Goal: Transaction & Acquisition: Obtain resource

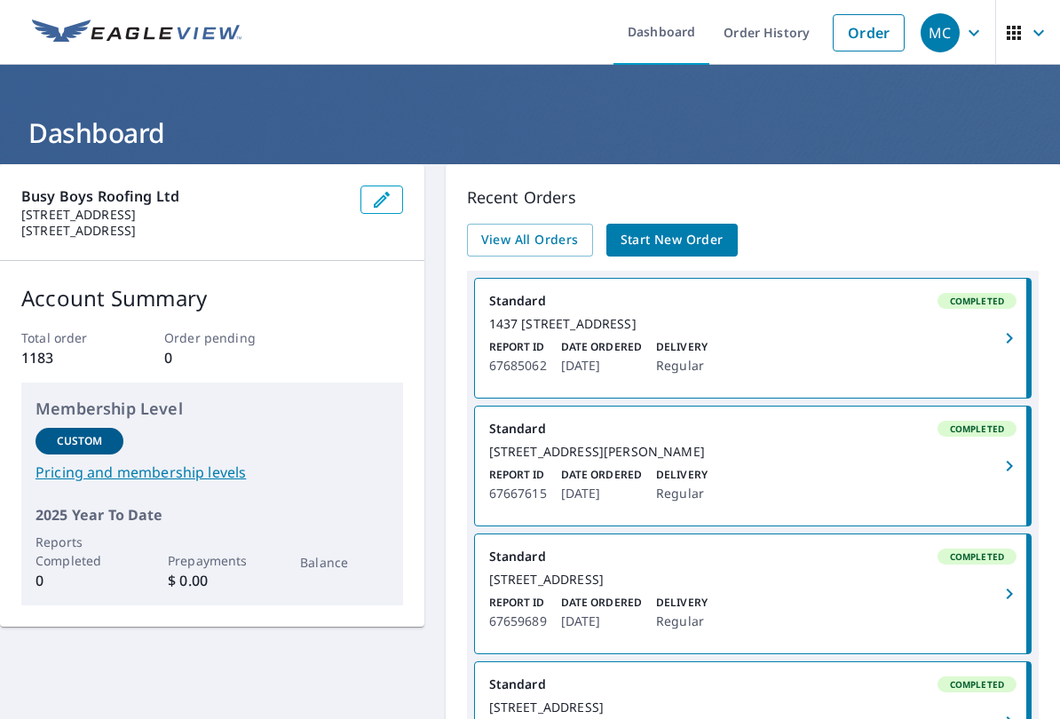
click at [669, 227] on link "Start New Order" at bounding box center [672, 240] width 131 height 33
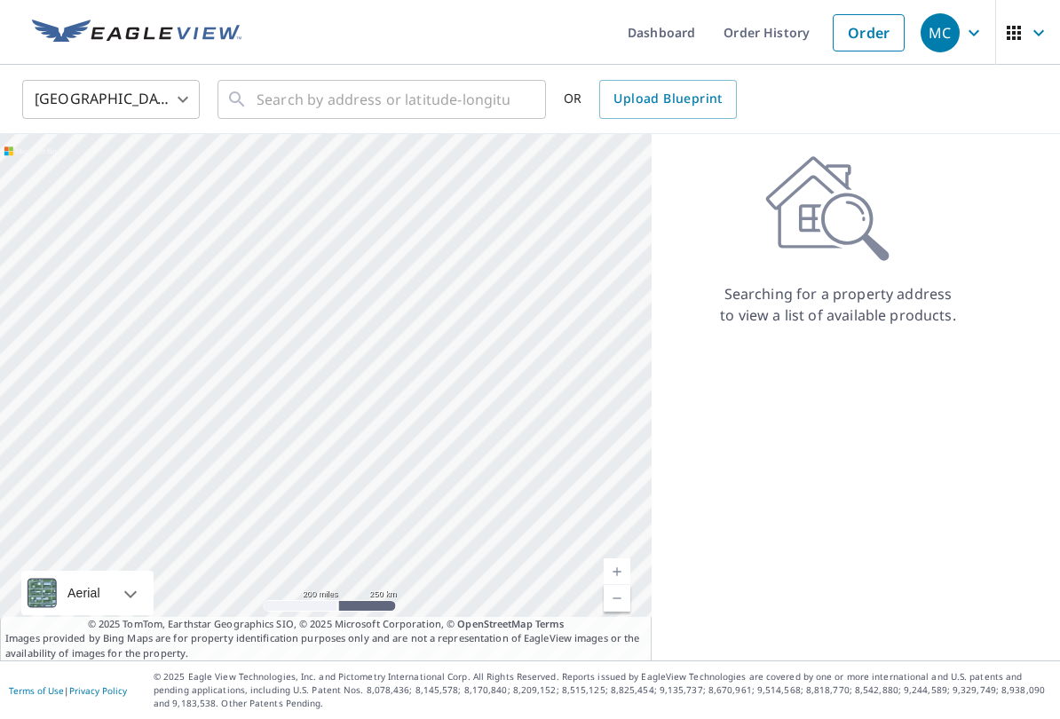
click at [187, 99] on body "MC MC Dashboard Order History Order MC United States US ​ ​ OR Upload Blueprint…" at bounding box center [530, 359] width 1060 height 719
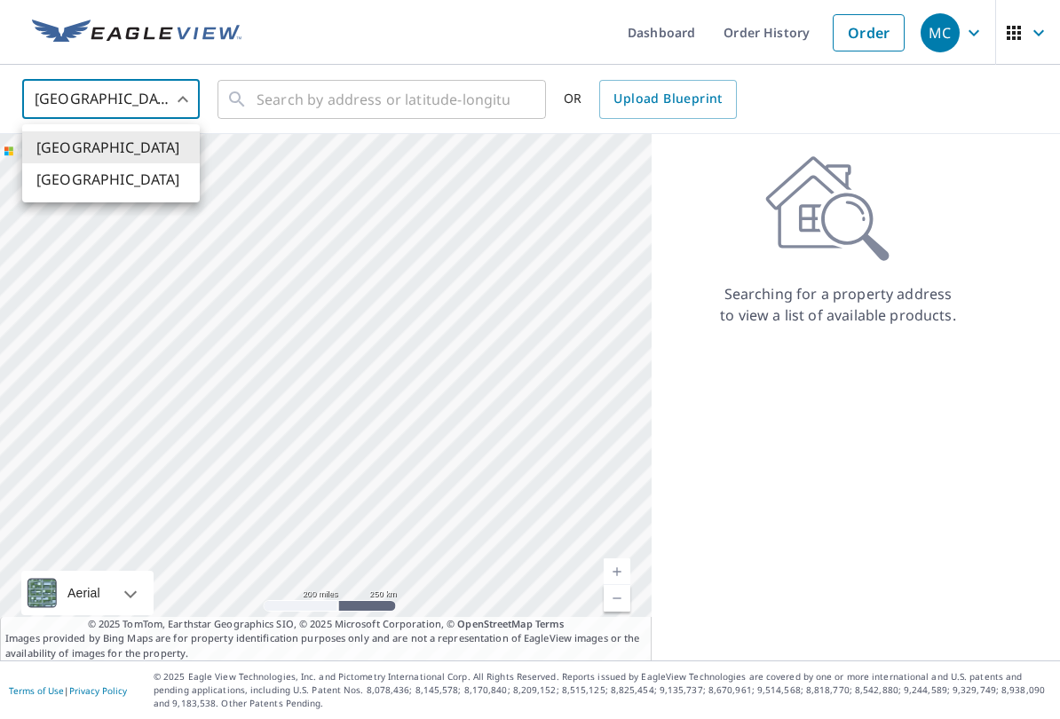
click at [112, 187] on li "[GEOGRAPHIC_DATA]" at bounding box center [111, 179] width 178 height 32
type input "CA"
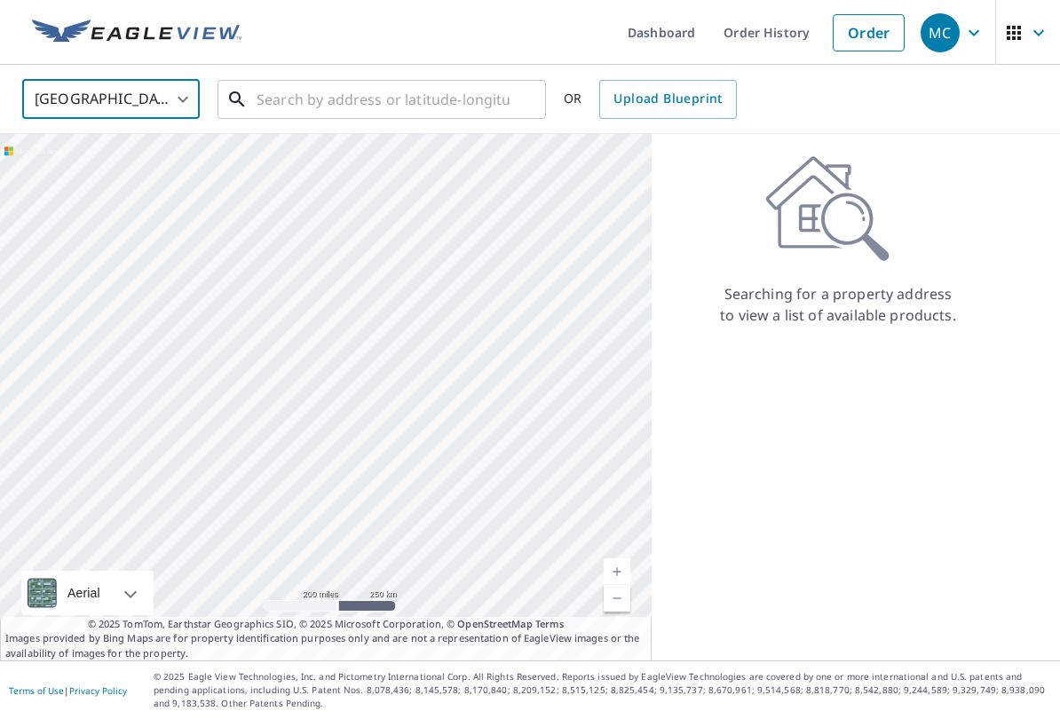
click at [318, 86] on input "text" at bounding box center [383, 100] width 253 height 50
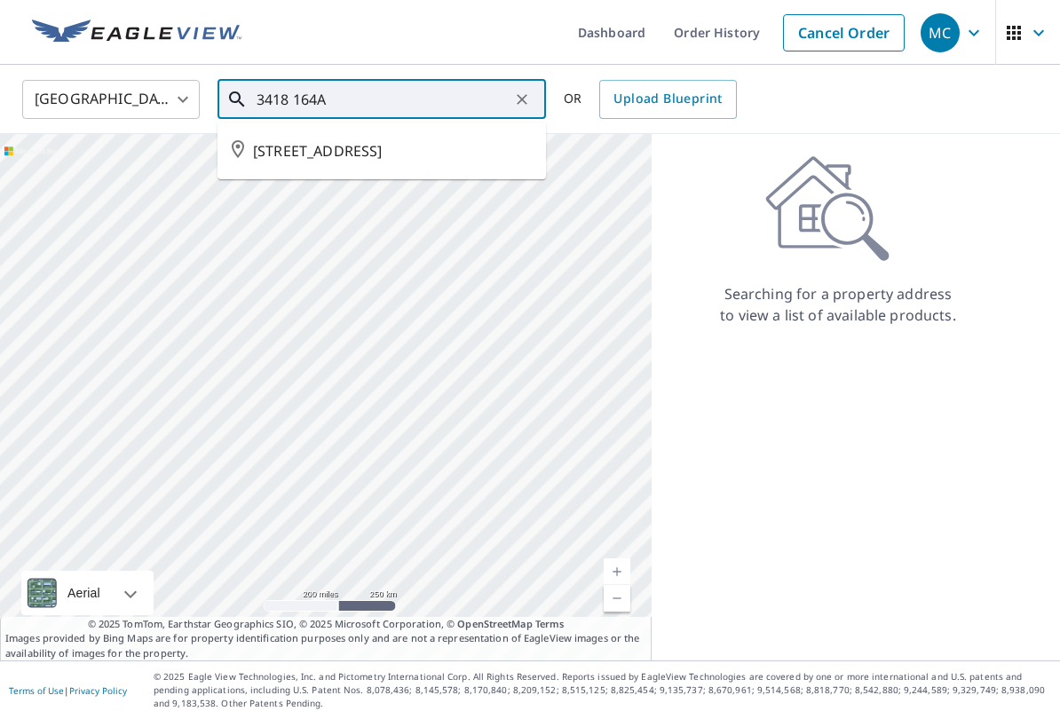
click at [384, 154] on span "[STREET_ADDRESS]" at bounding box center [392, 150] width 279 height 21
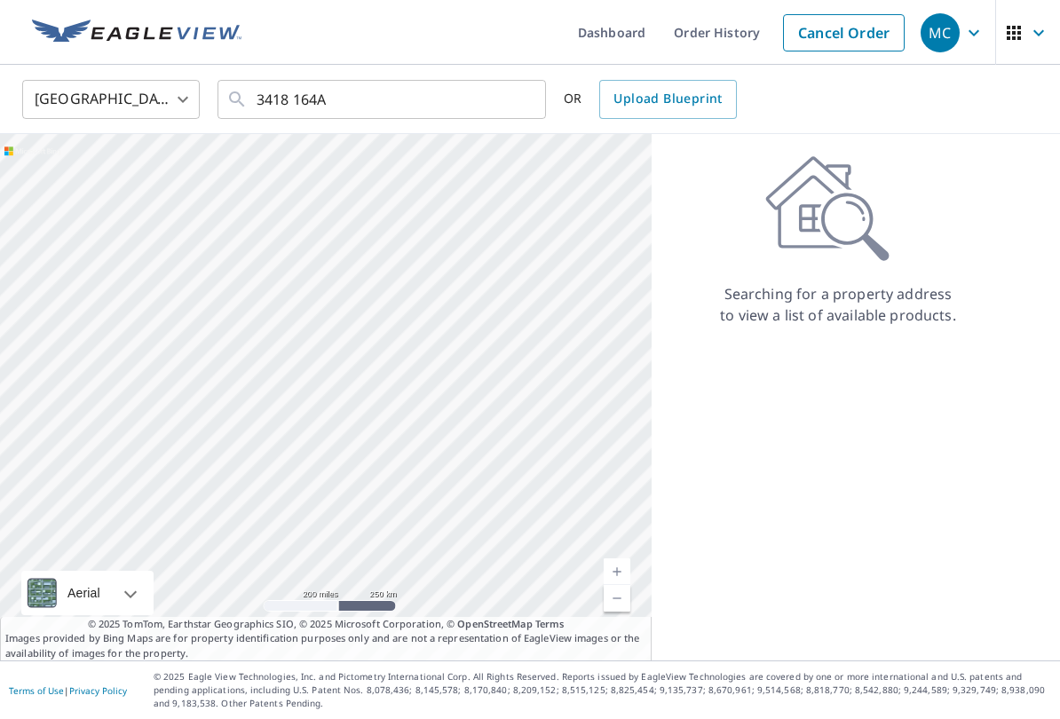
type input "[STREET_ADDRESS]"
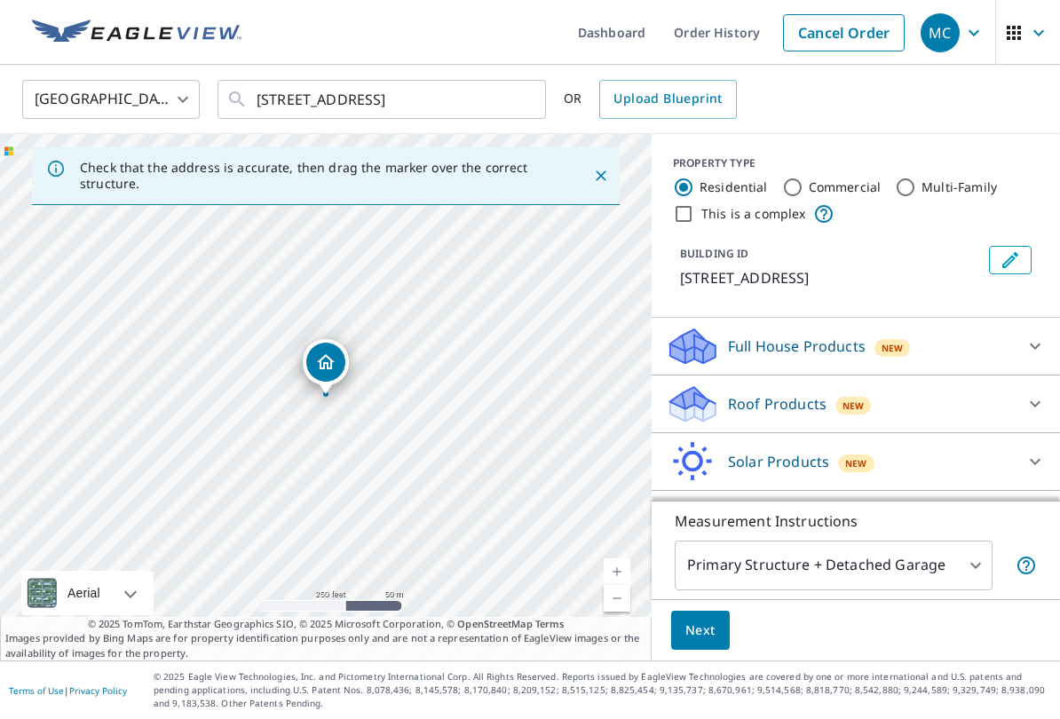
click at [726, 413] on div "Roof Products New" at bounding box center [840, 405] width 348 height 42
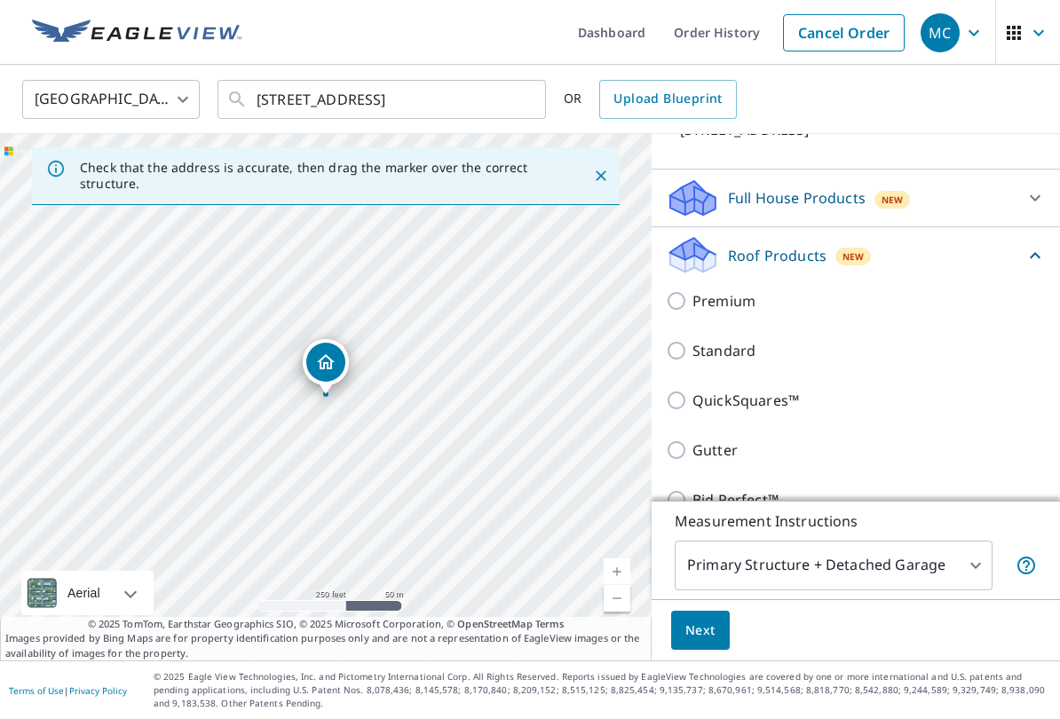
scroll to position [149, 0]
click at [675, 347] on input "Standard" at bounding box center [679, 349] width 27 height 21
checkbox input "true"
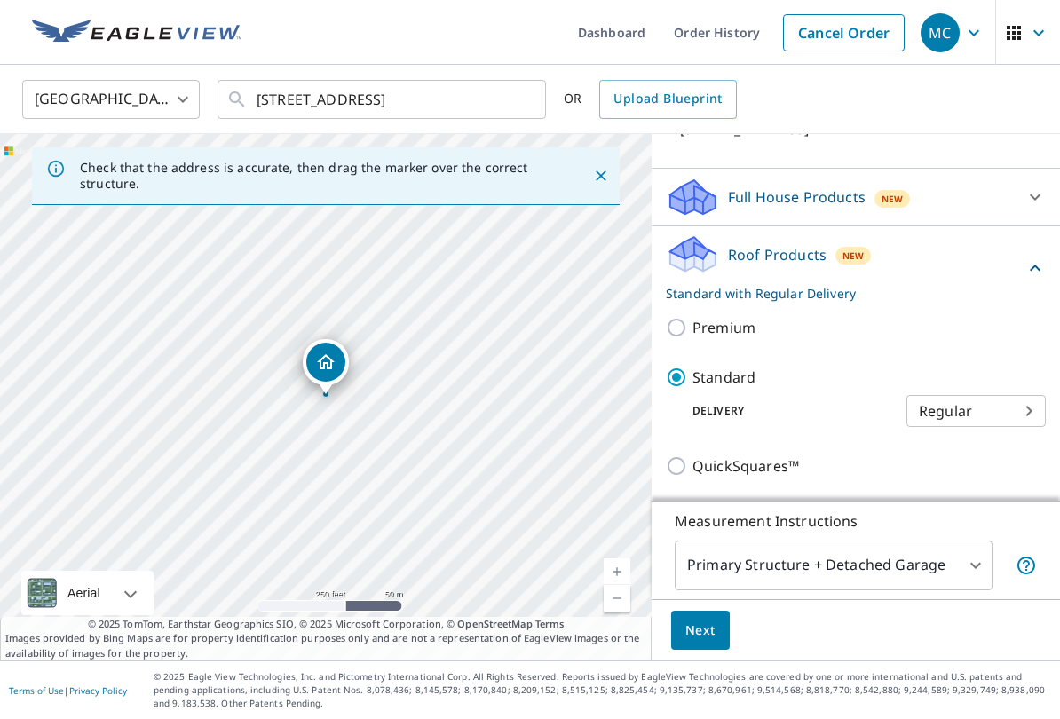
click at [703, 617] on button "Next" at bounding box center [700, 631] width 59 height 40
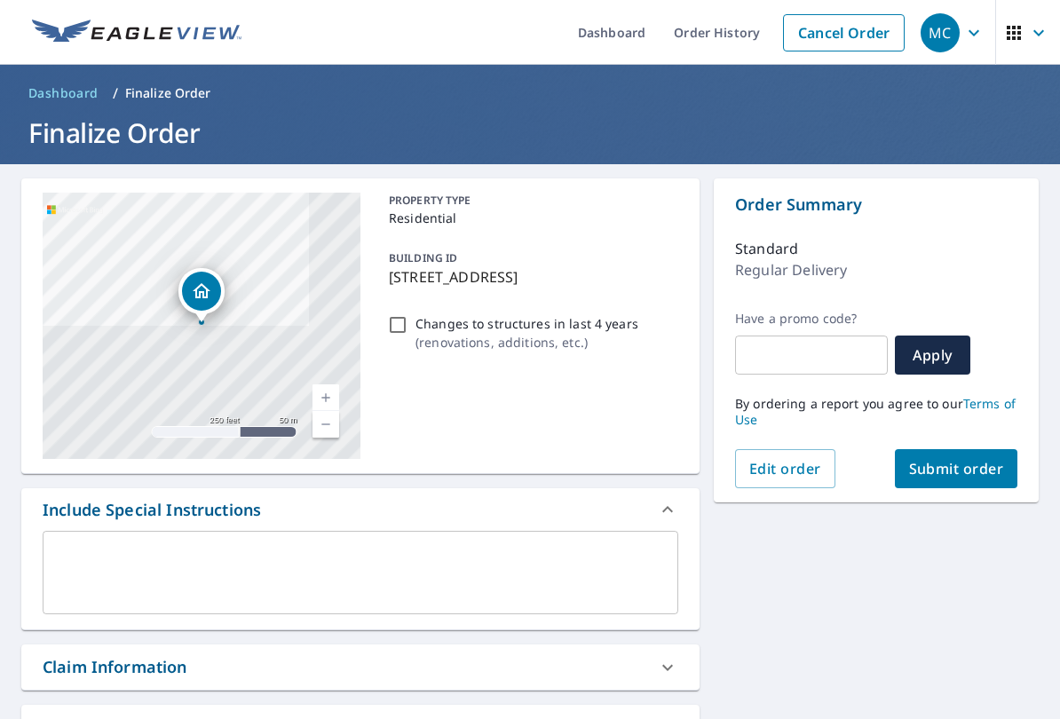
click at [306, 135] on h1 "Finalize Order" at bounding box center [530, 133] width 1018 height 36
click at [829, 28] on link "Cancel Order" at bounding box center [844, 32] width 122 height 37
checkbox input "true"
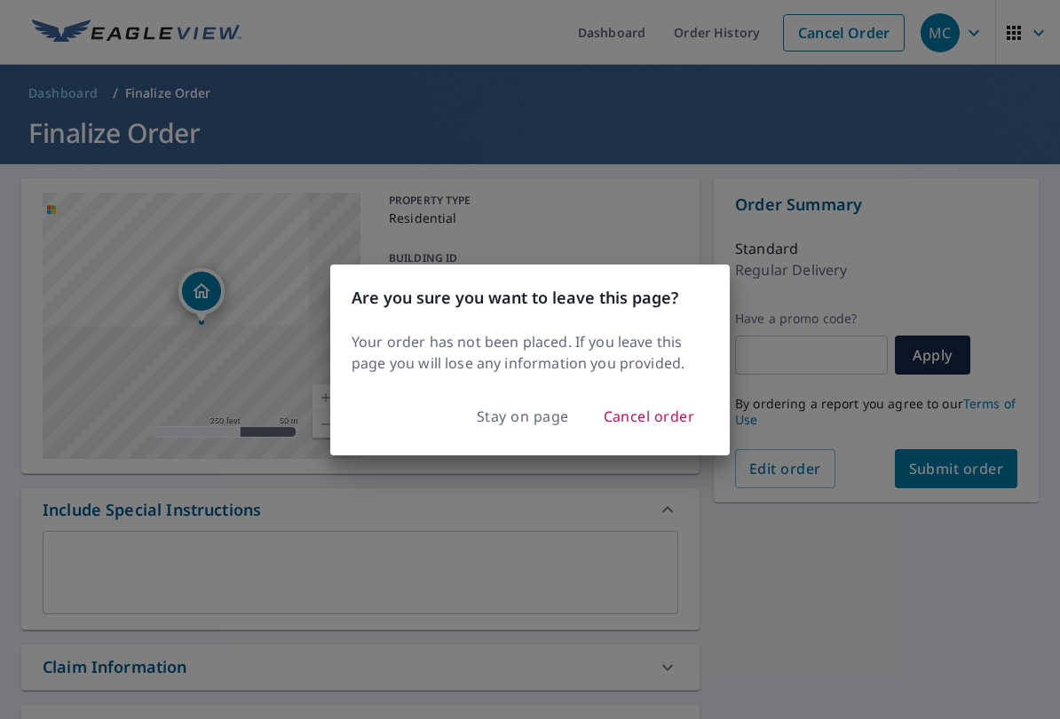
click at [656, 425] on span "Cancel order" at bounding box center [649, 416] width 91 height 25
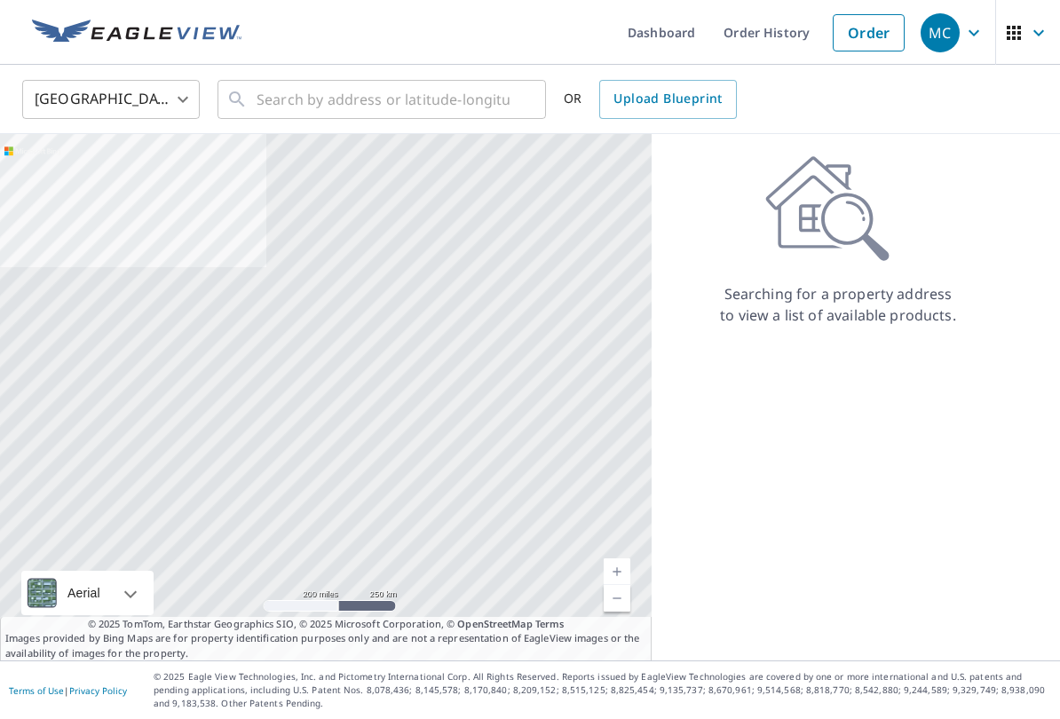
click at [660, 22] on link "Dashboard" at bounding box center [662, 32] width 96 height 65
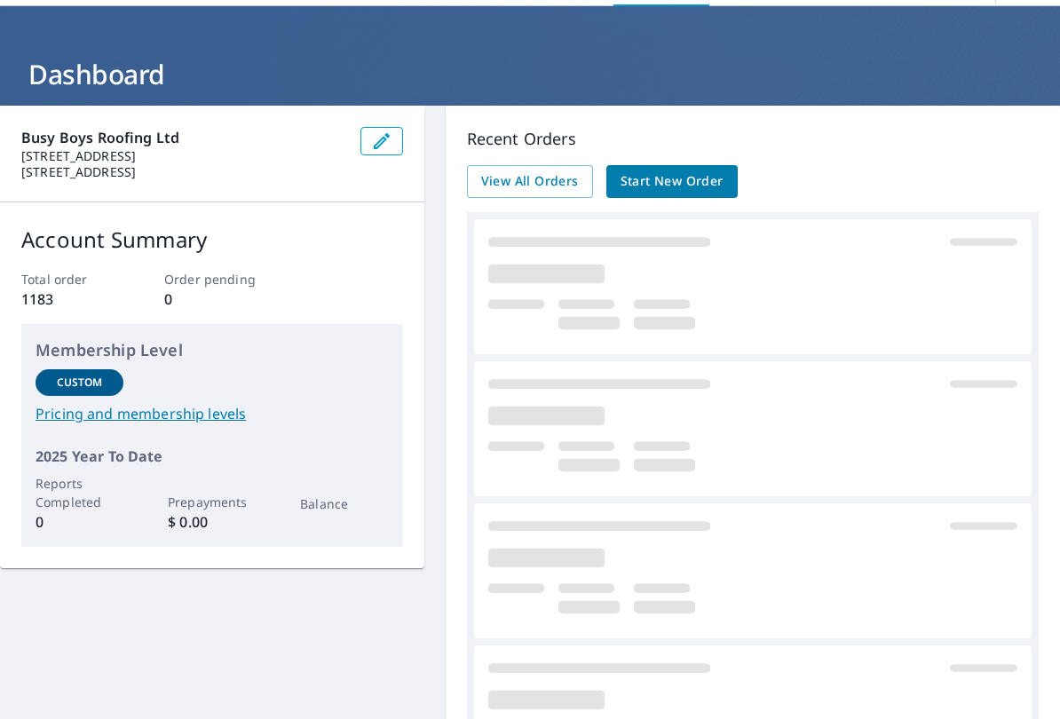
scroll to position [45, 0]
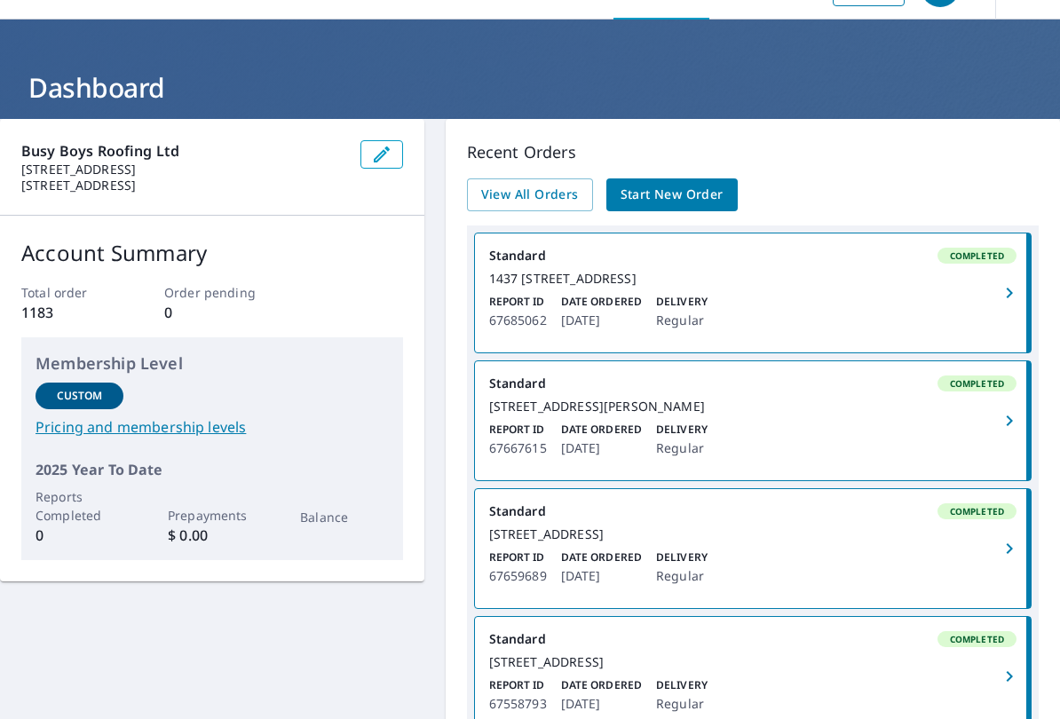
click at [782, 303] on link "Standard Completed [STREET_ADDRESS] Report ID 67685062 Date Ordered [DATE] Deli…" at bounding box center [753, 293] width 556 height 119
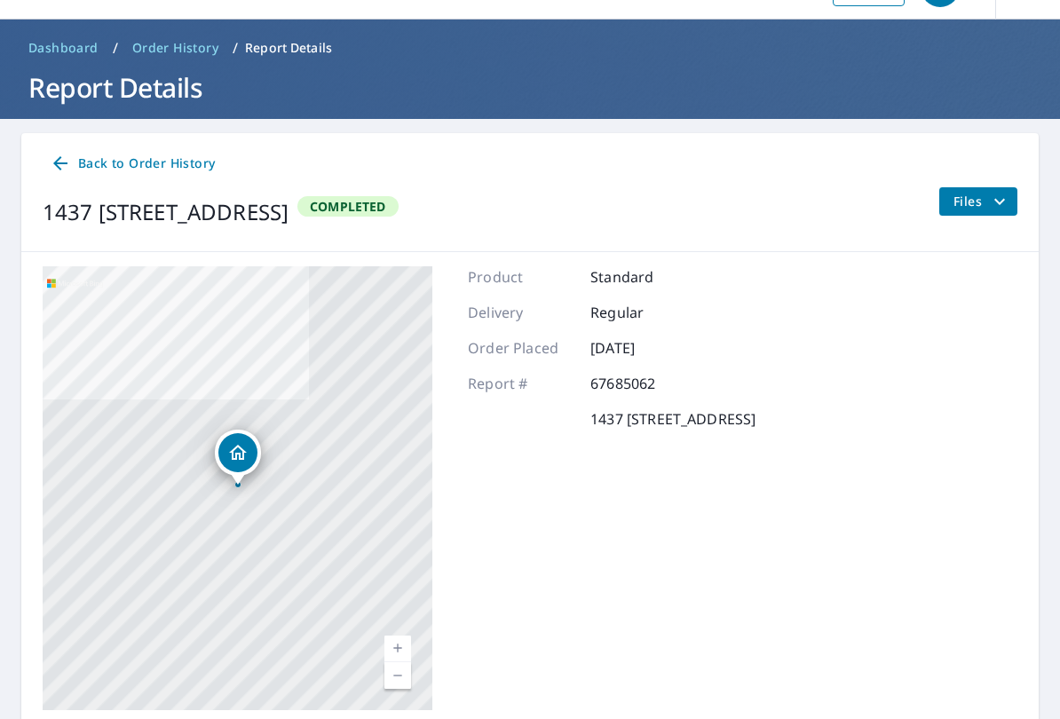
click at [985, 202] on span "Files" at bounding box center [982, 201] width 57 height 21
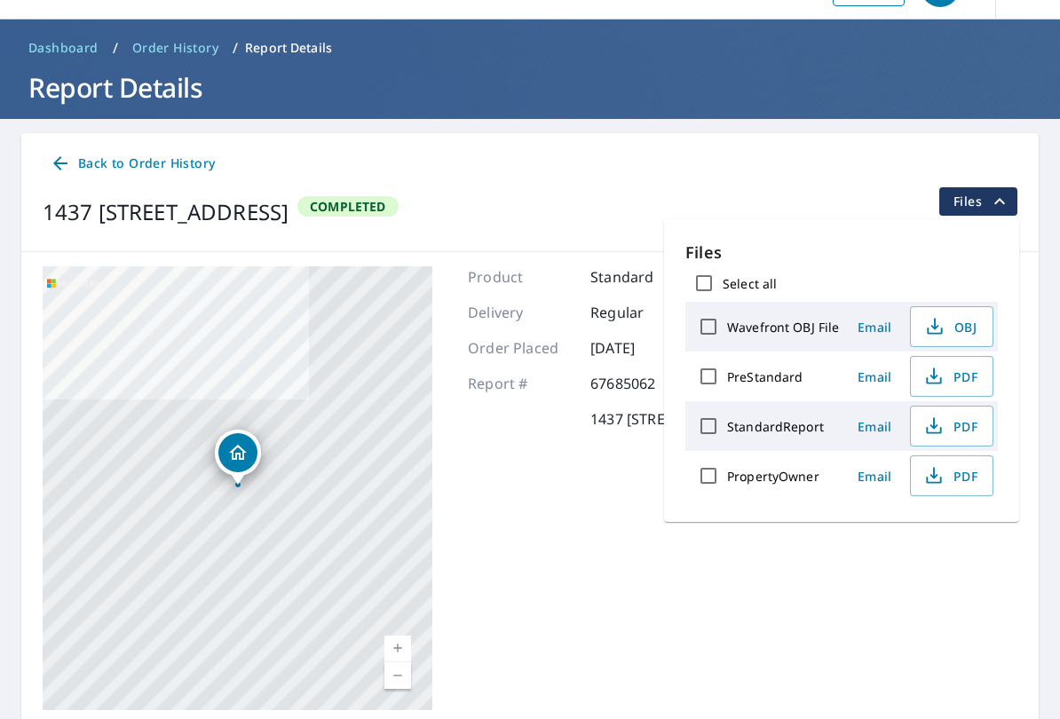
click at [707, 360] on input "PreStandard" at bounding box center [708, 376] width 37 height 37
checkbox input "true"
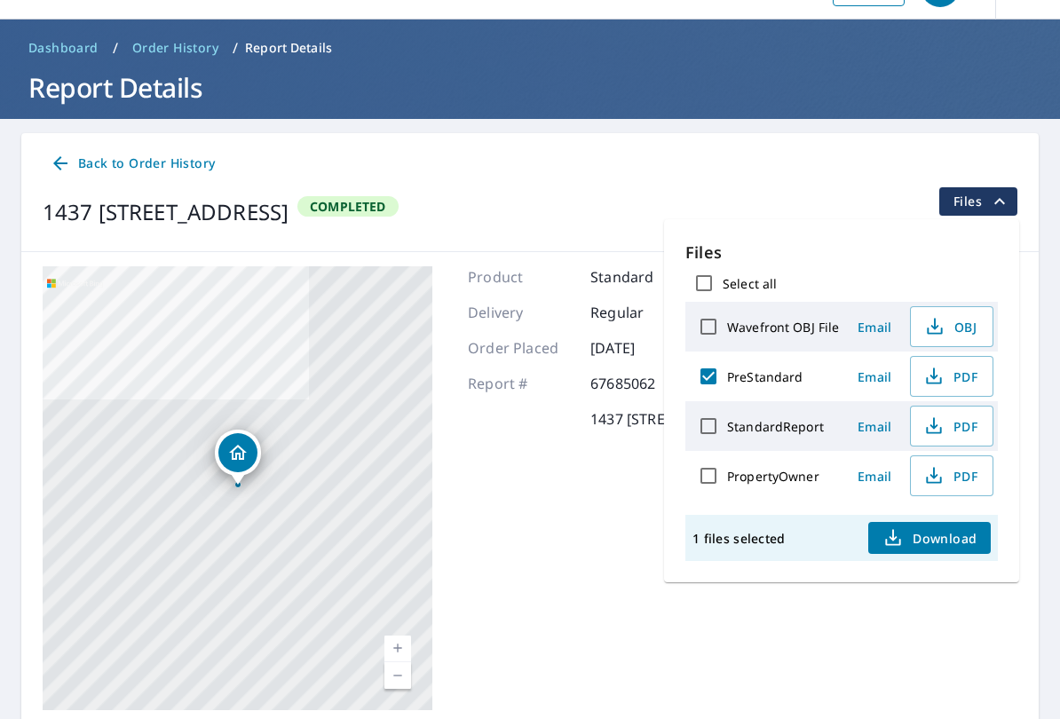
click at [722, 481] on input "PropertyOwner" at bounding box center [708, 475] width 37 height 37
checkbox input "true"
click at [716, 372] on input "PreStandard" at bounding box center [708, 376] width 37 height 37
checkbox input "false"
click at [954, 543] on span "Download" at bounding box center [930, 538] width 94 height 21
